Goal: Transaction & Acquisition: Book appointment/travel/reservation

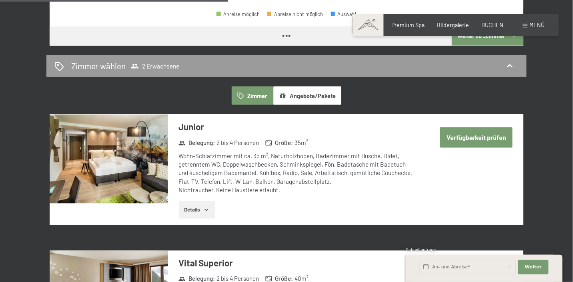
scroll to position [185, 0]
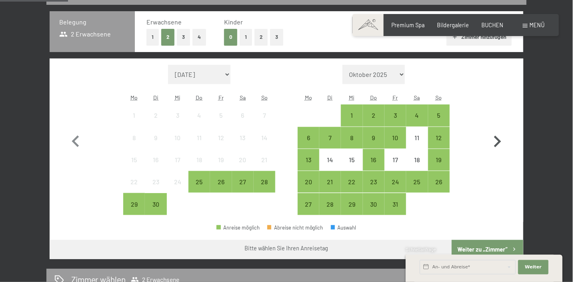
click at [493, 138] on icon "button" at bounding box center [497, 141] width 23 height 23
select select "[DATE]"
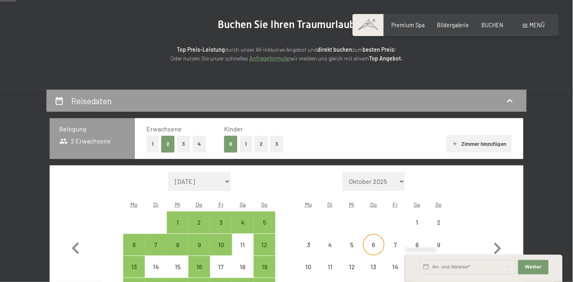
select select "[DATE]"
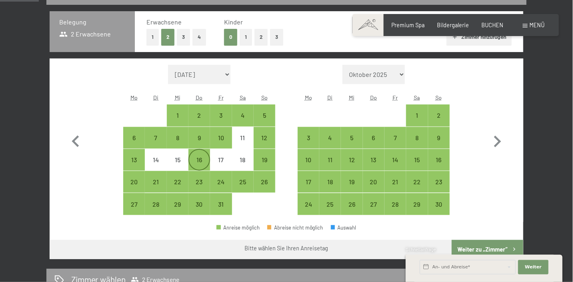
click at [195, 163] on div "16" at bounding box center [199, 167] width 20 height 20
select select "[DATE]"
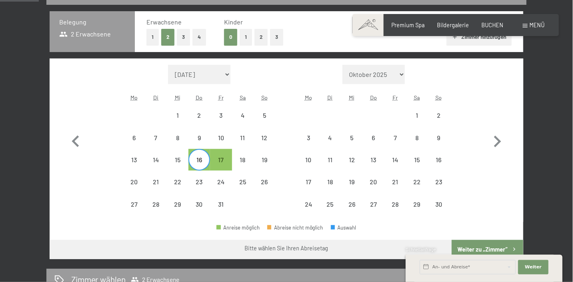
click at [207, 155] on div "16" at bounding box center [199, 160] width 20 height 20
select select "[DATE]"
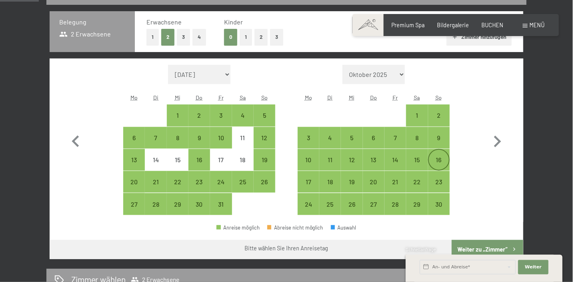
click at [442, 165] on div "16" at bounding box center [439, 167] width 20 height 20
select select "[DATE]"
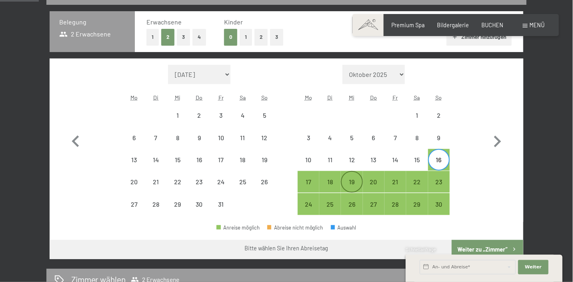
click at [360, 181] on div "19" at bounding box center [352, 189] width 20 height 20
select select "[DATE]"
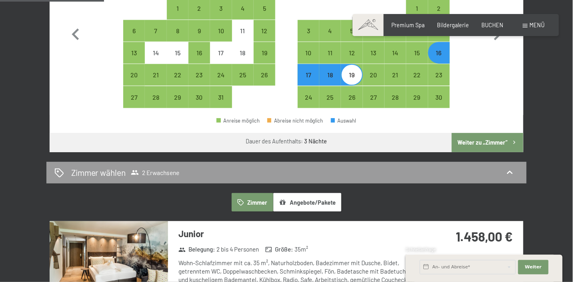
click at [479, 144] on button "Weiter zu „Zimmer“" at bounding box center [488, 142] width 72 height 19
select select "[DATE]"
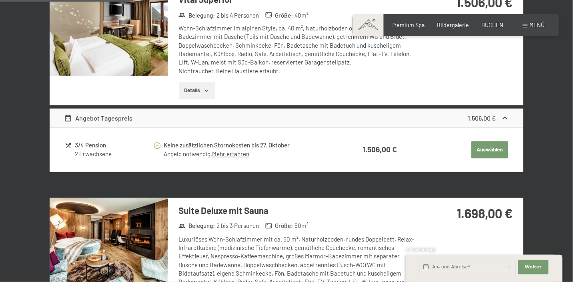
scroll to position [0, 0]
